Goal: Transaction & Acquisition: Purchase product/service

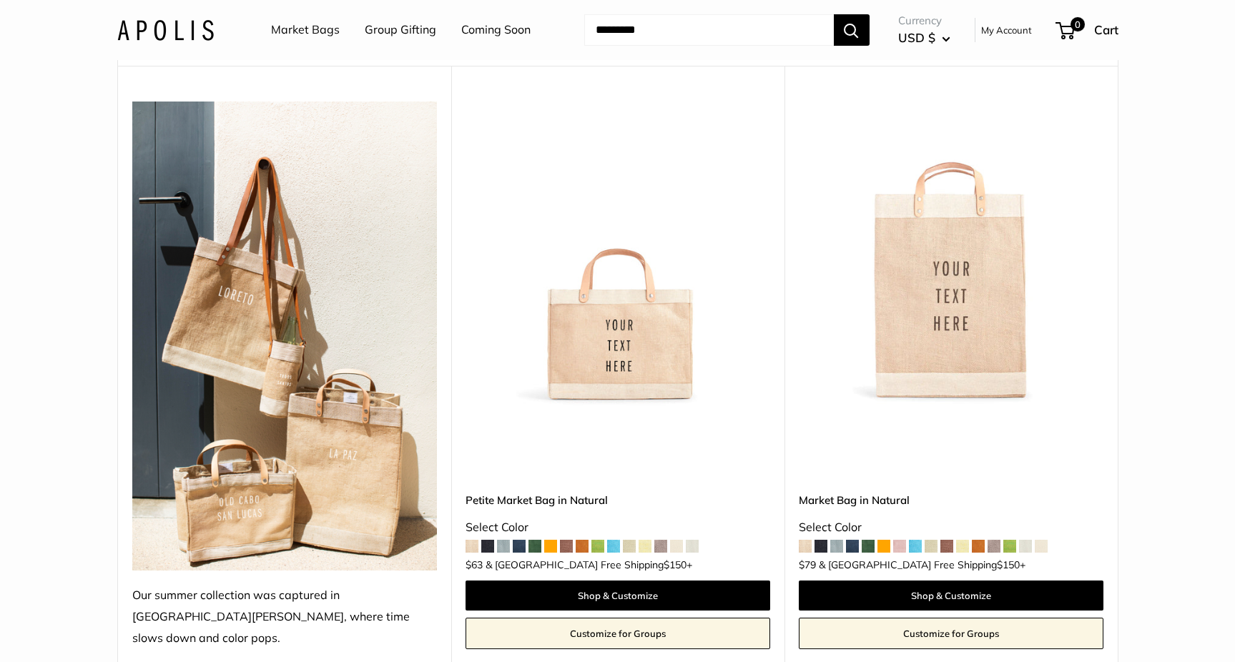
scroll to position [181, 0]
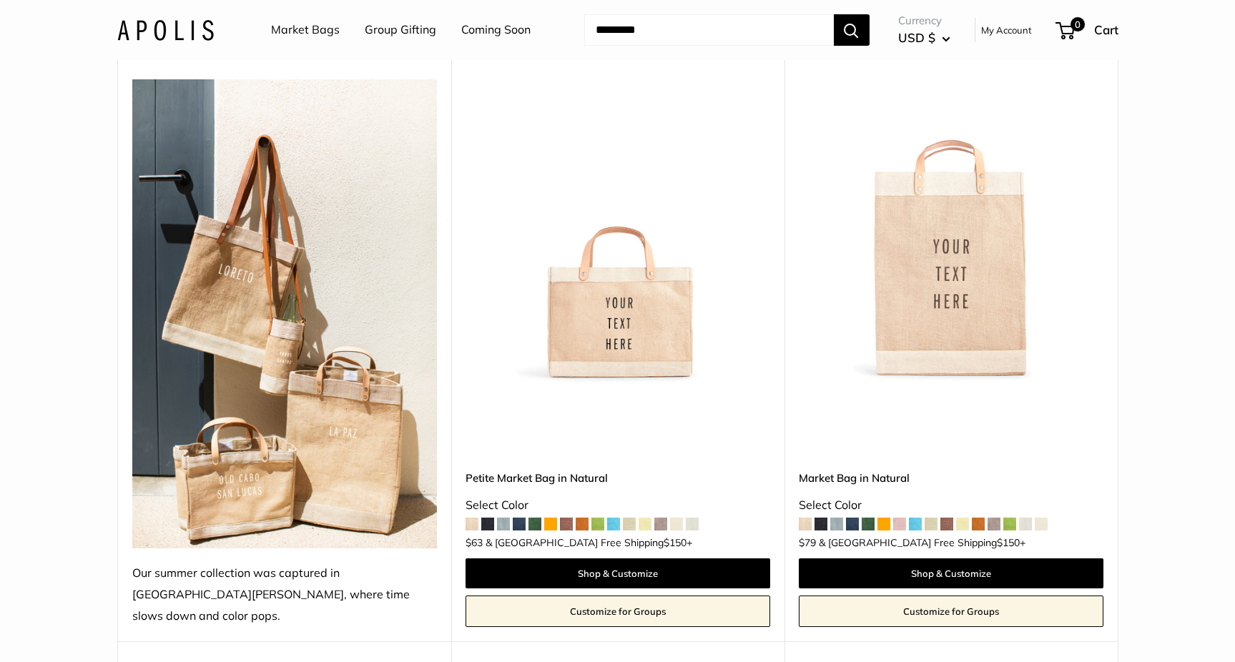
click at [508, 518] on span at bounding box center [503, 524] width 13 height 13
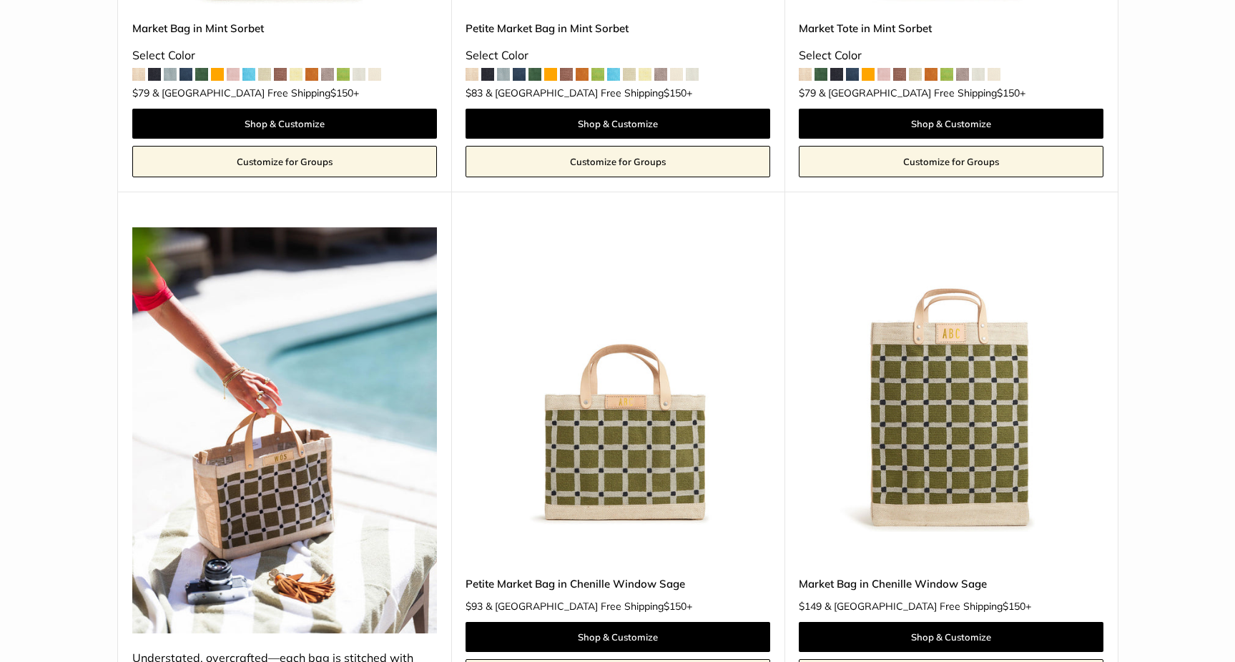
scroll to position [1687, 0]
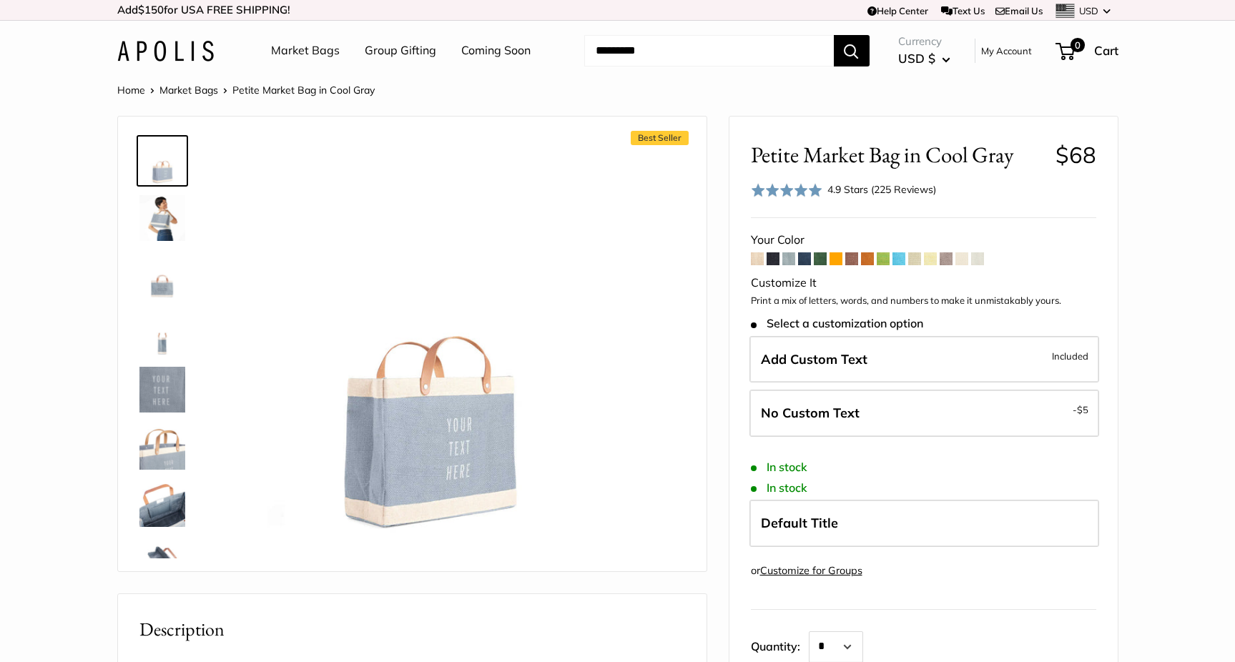
click at [157, 386] on img at bounding box center [162, 390] width 46 height 46
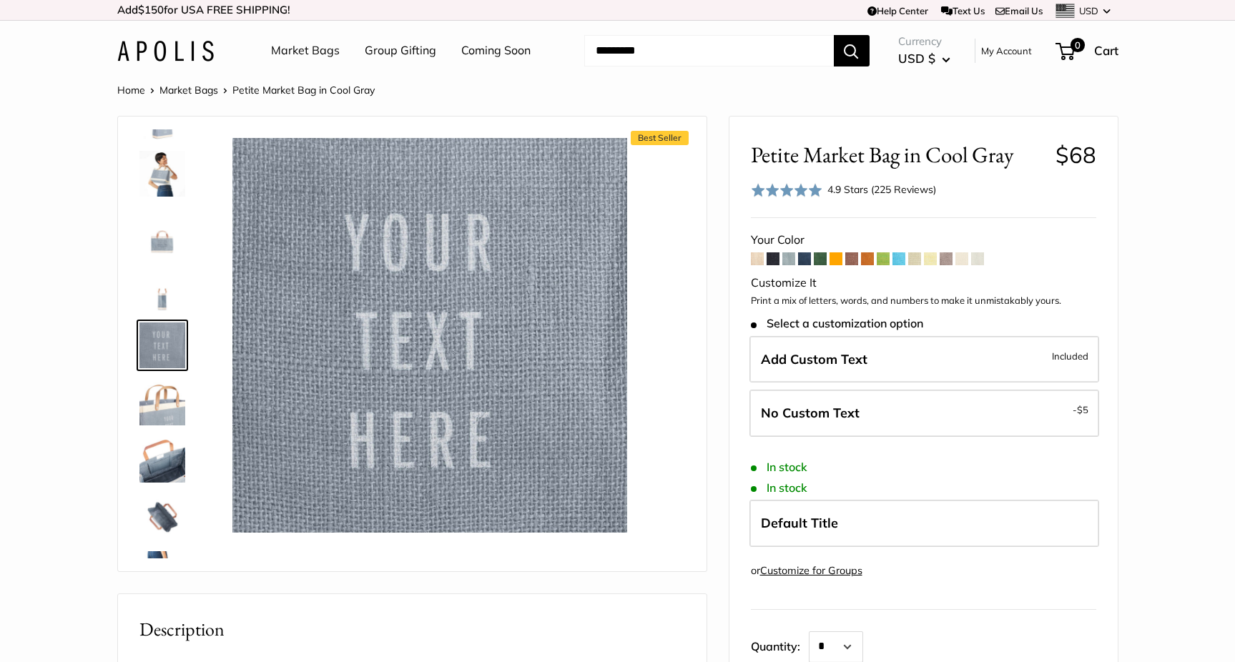
click at [161, 409] on img at bounding box center [162, 403] width 46 height 46
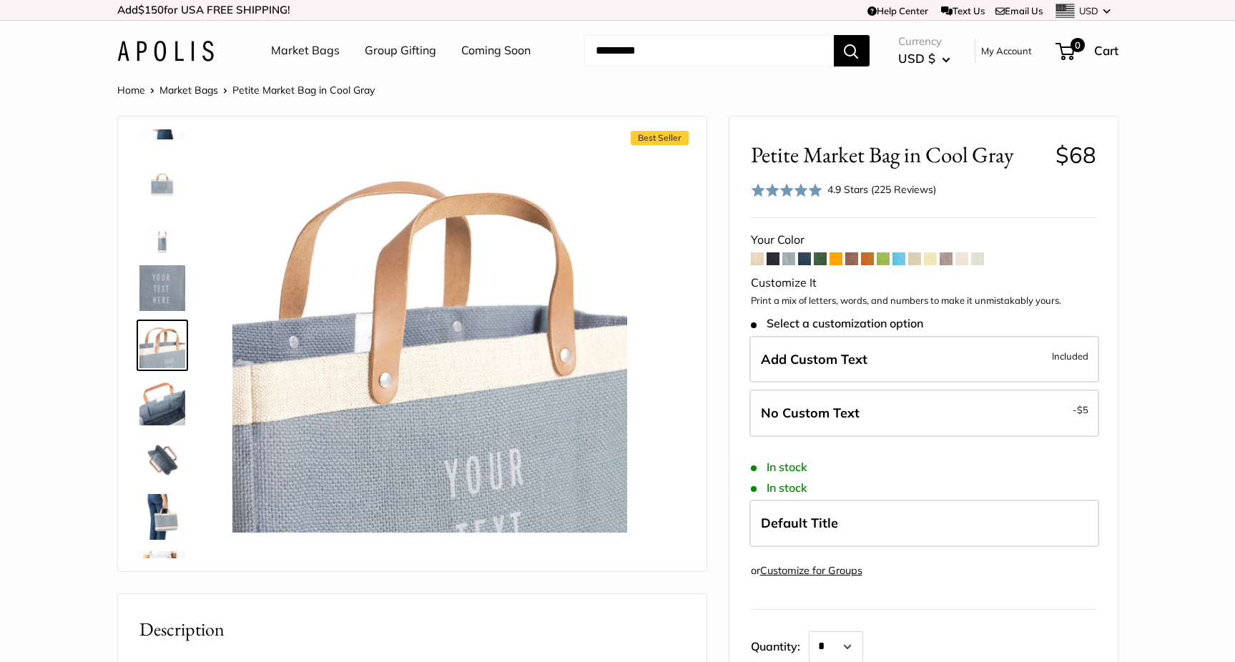
click at [155, 290] on img at bounding box center [162, 288] width 46 height 46
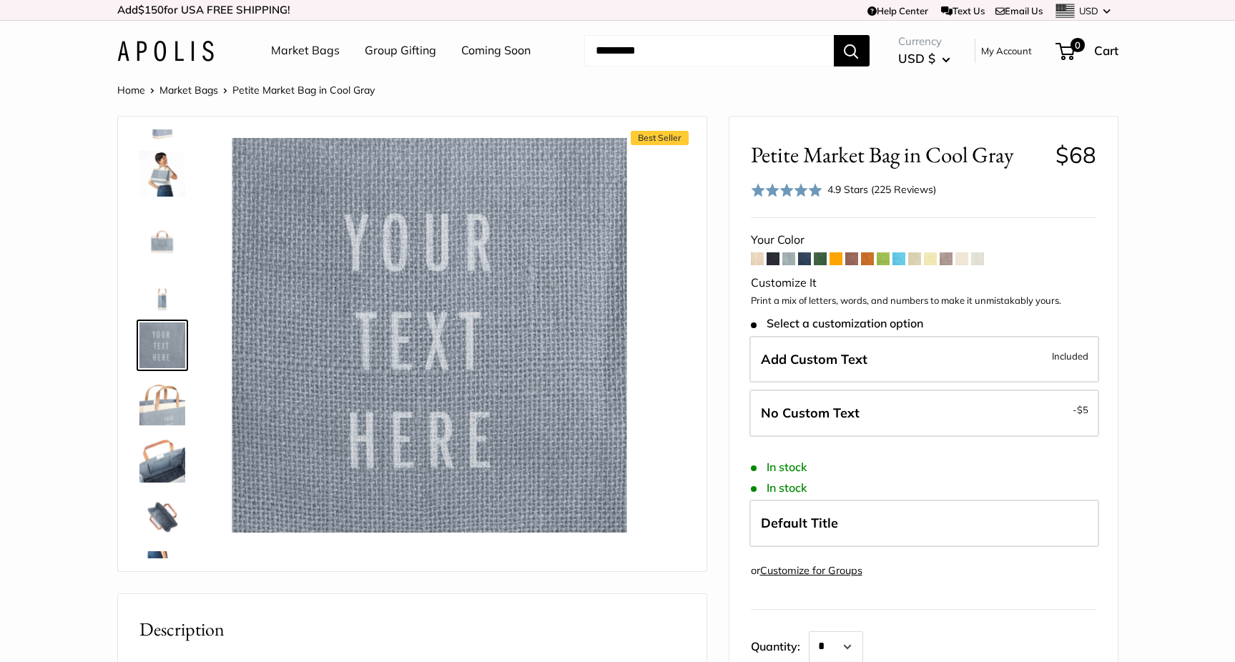
click at [163, 239] on img at bounding box center [162, 231] width 46 height 46
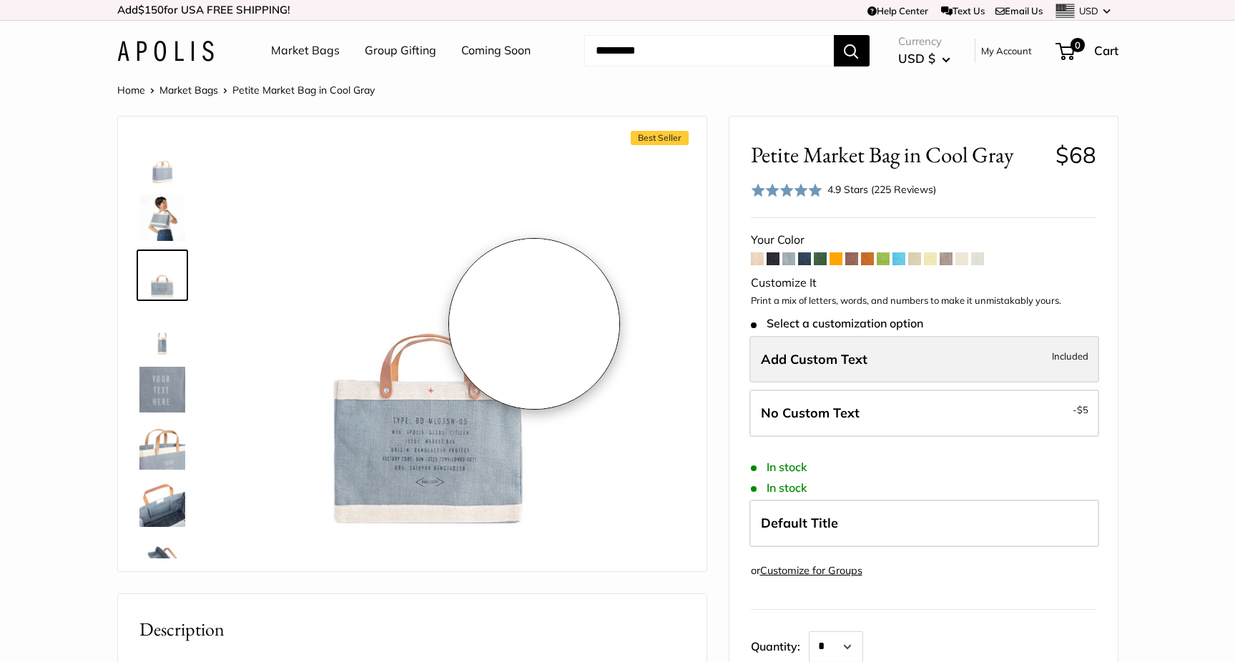
scroll to position [0, 0]
click at [877, 366] on label "Add Custom Text Included" at bounding box center [924, 359] width 350 height 47
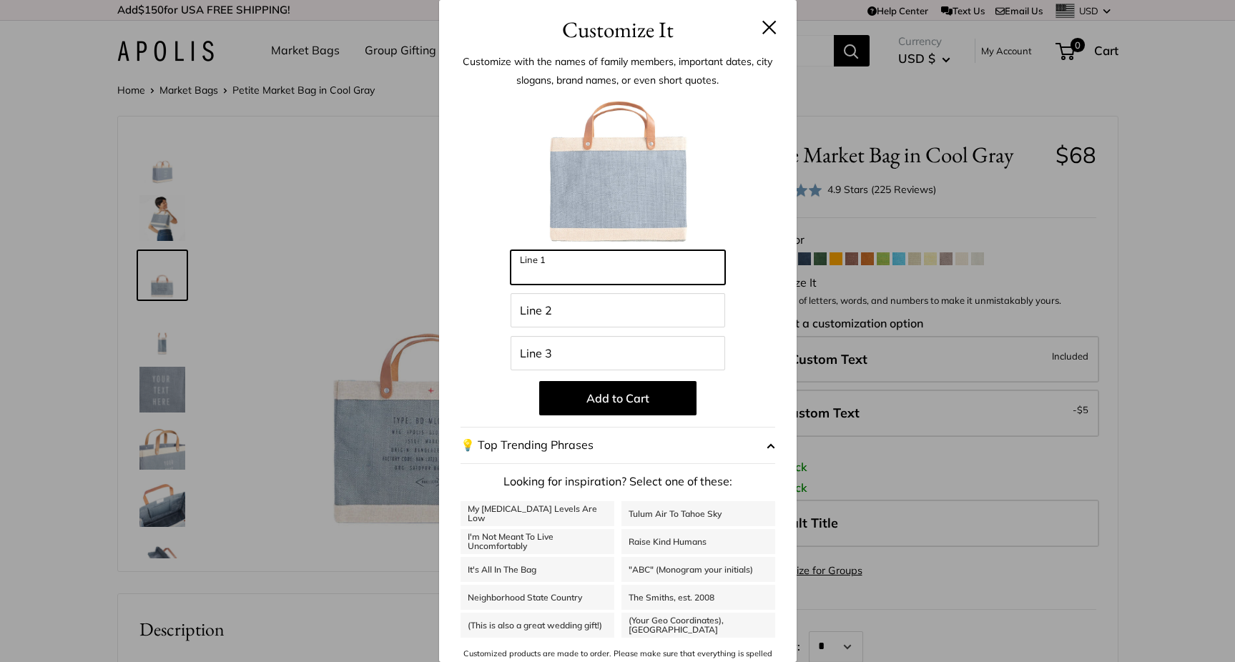
click at [683, 276] on input "Line 1" at bounding box center [617, 267] width 214 height 34
type input "*********"
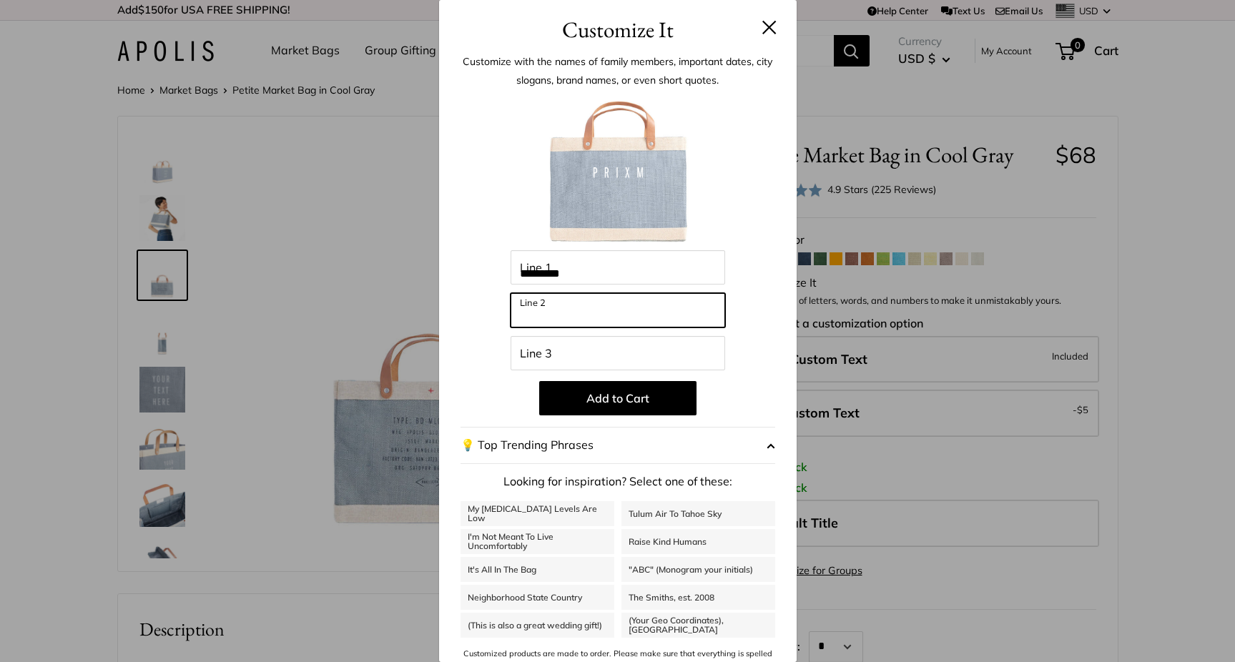
click at [681, 312] on input "Line 2" at bounding box center [617, 310] width 214 height 34
type input "********"
click at [769, 24] on button at bounding box center [769, 27] width 14 height 14
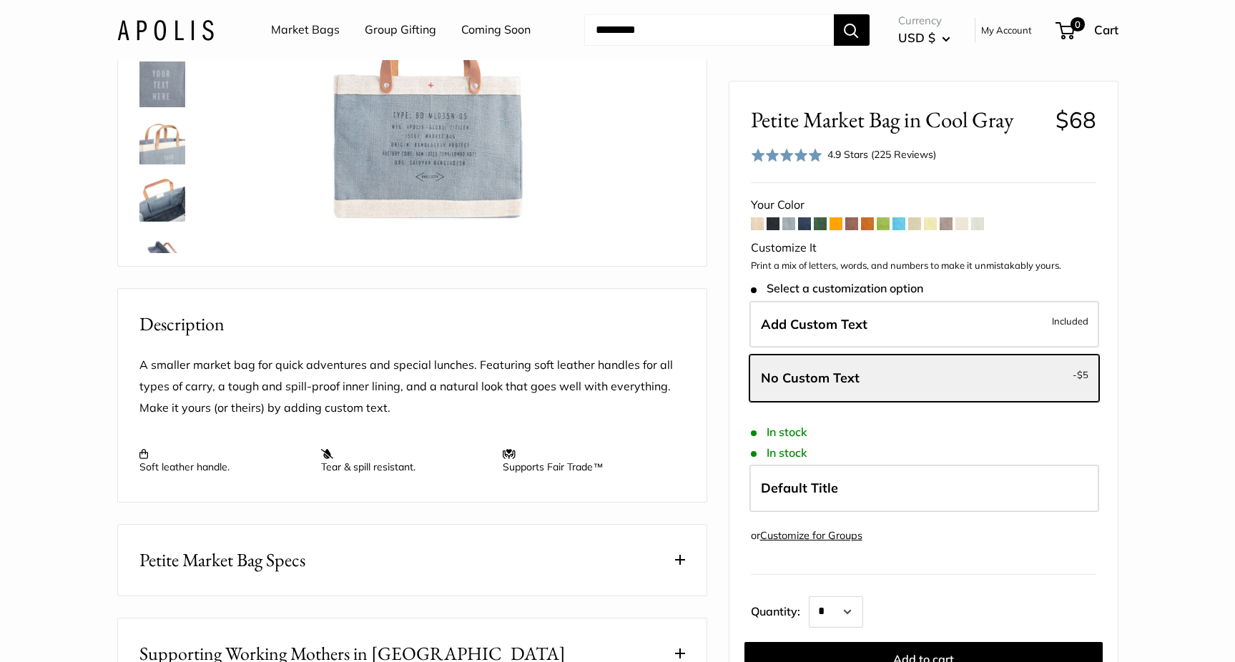
scroll to position [310, 0]
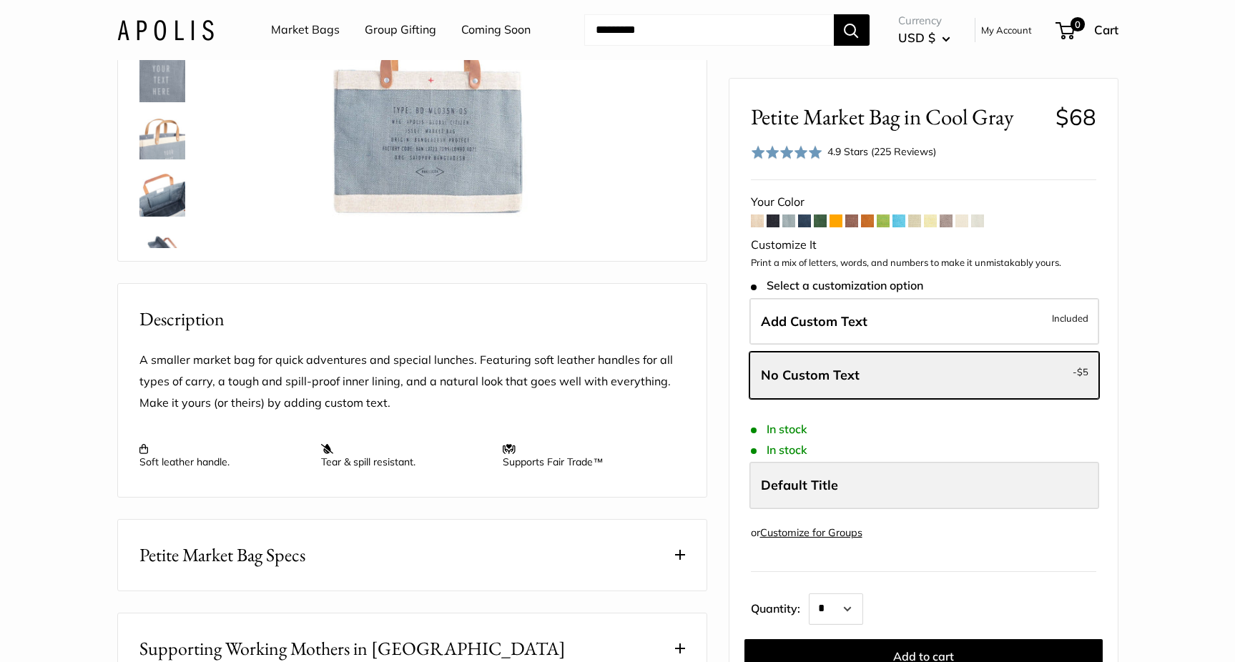
click at [862, 483] on label "Default Title" at bounding box center [924, 485] width 350 height 47
click at [824, 482] on span "Default Title" at bounding box center [799, 485] width 77 height 16
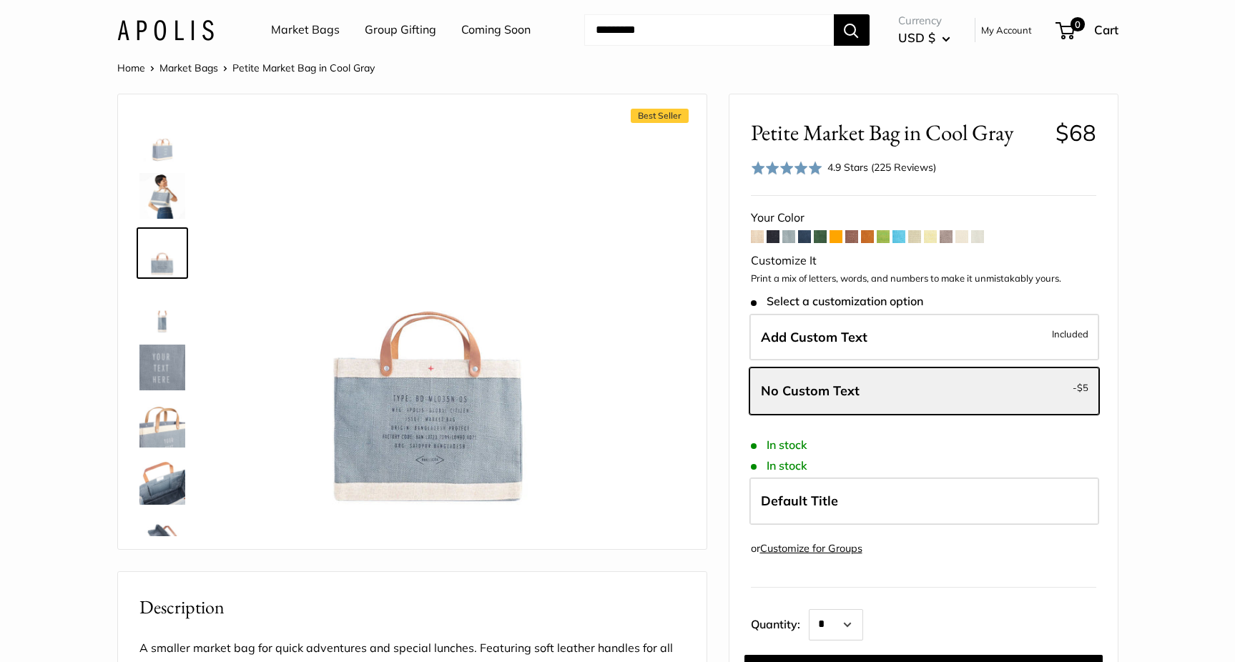
scroll to position [3, 0]
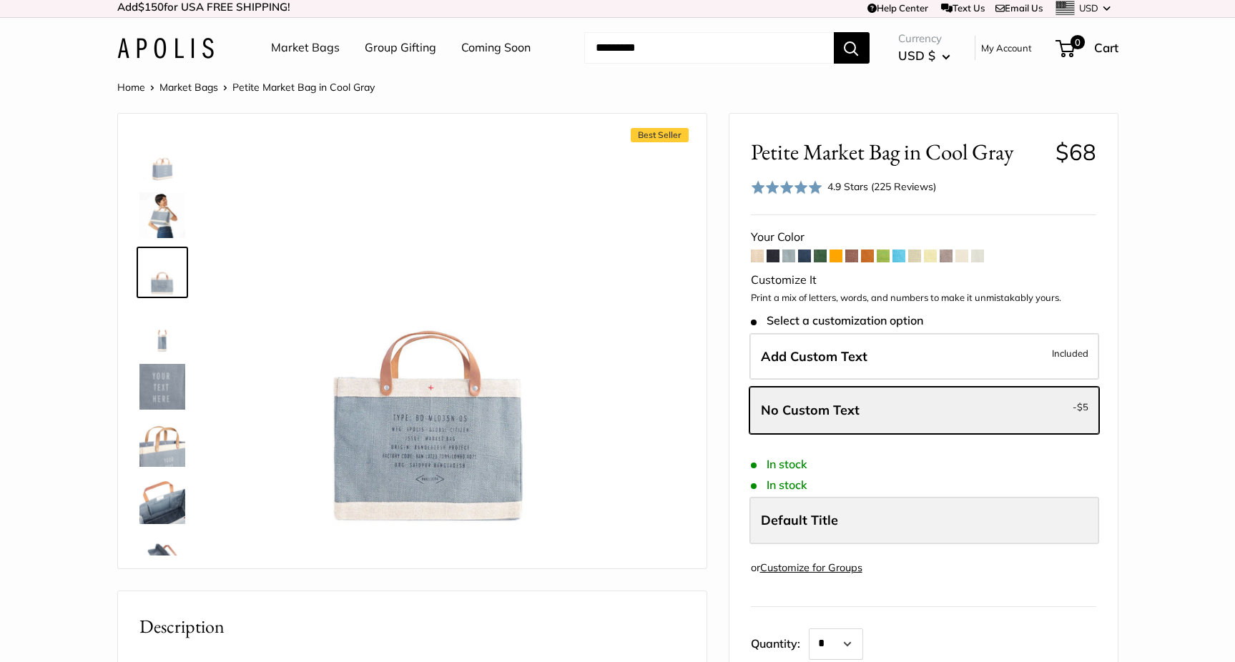
click at [851, 519] on label "Default Title" at bounding box center [924, 520] width 350 height 47
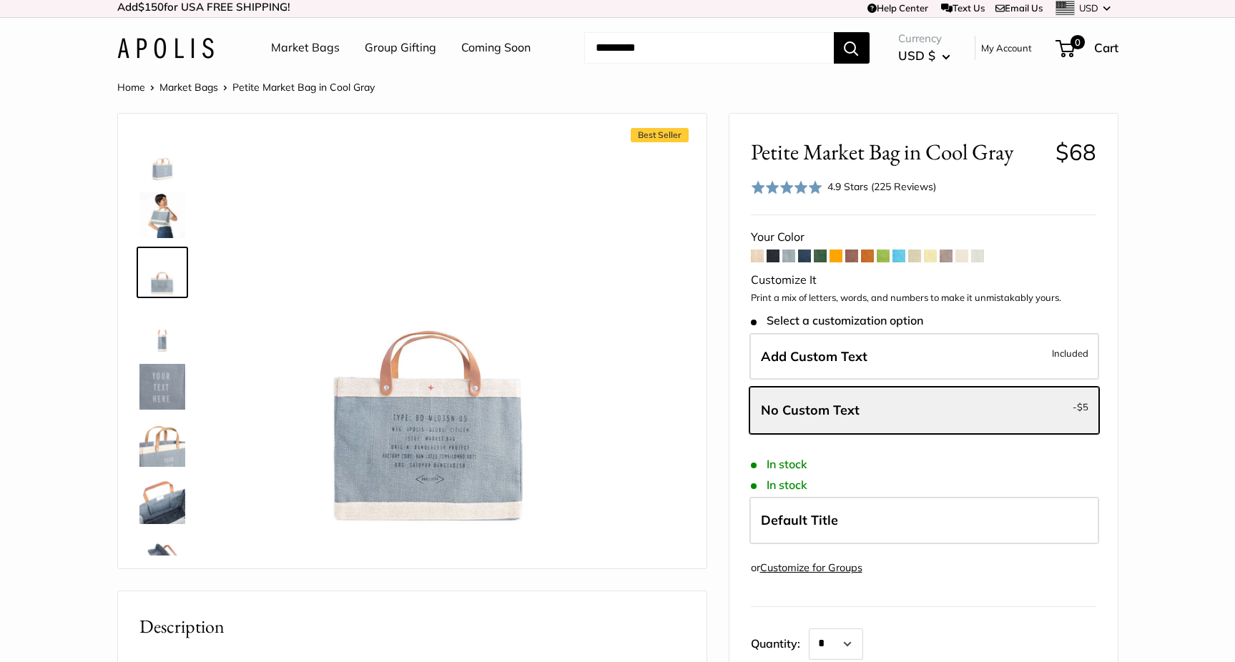
click at [814, 471] on form "Your Color" at bounding box center [923, 490] width 345 height 527
